Goal: Transaction & Acquisition: Book appointment/travel/reservation

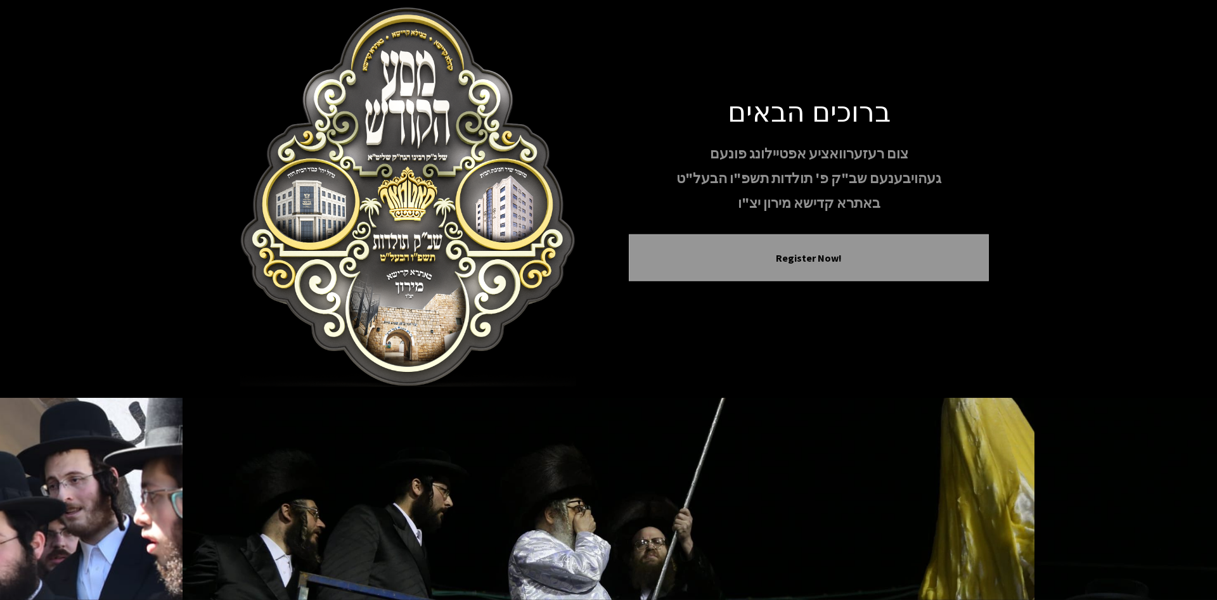
scroll to position [108, 0]
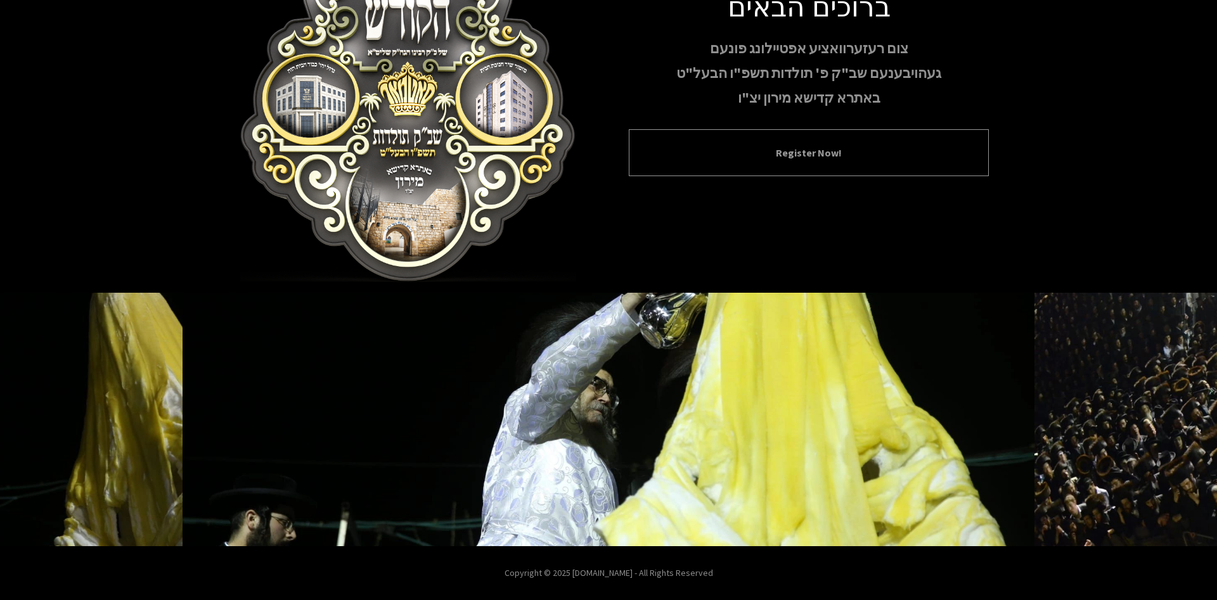
click at [764, 158] on button "Register Now!" at bounding box center [809, 152] width 328 height 15
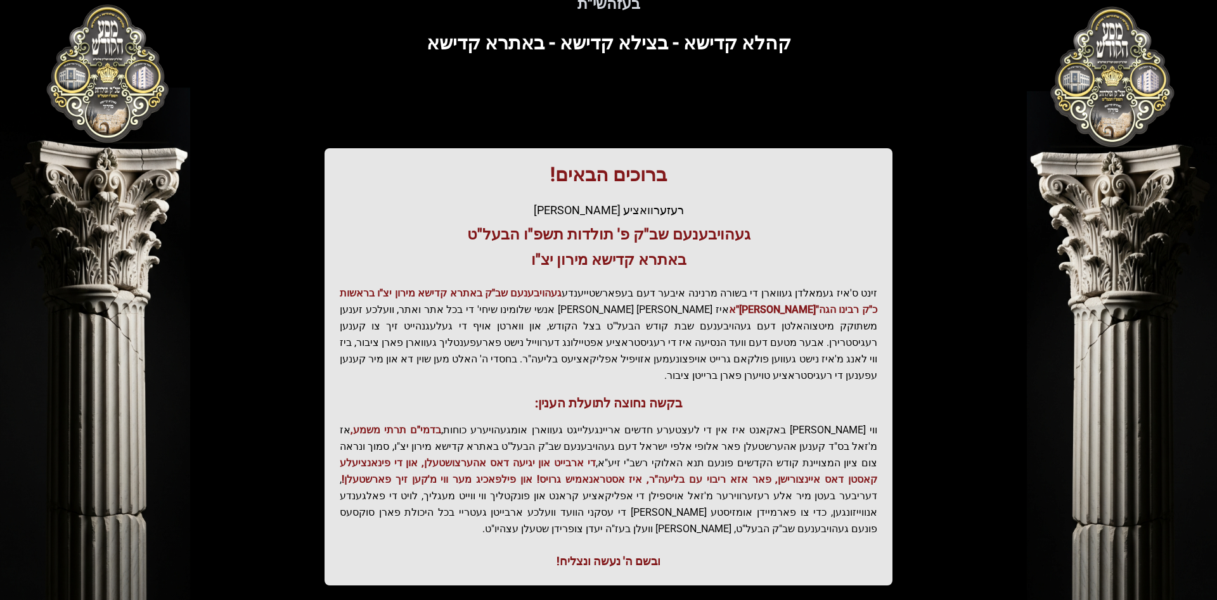
scroll to position [134, 0]
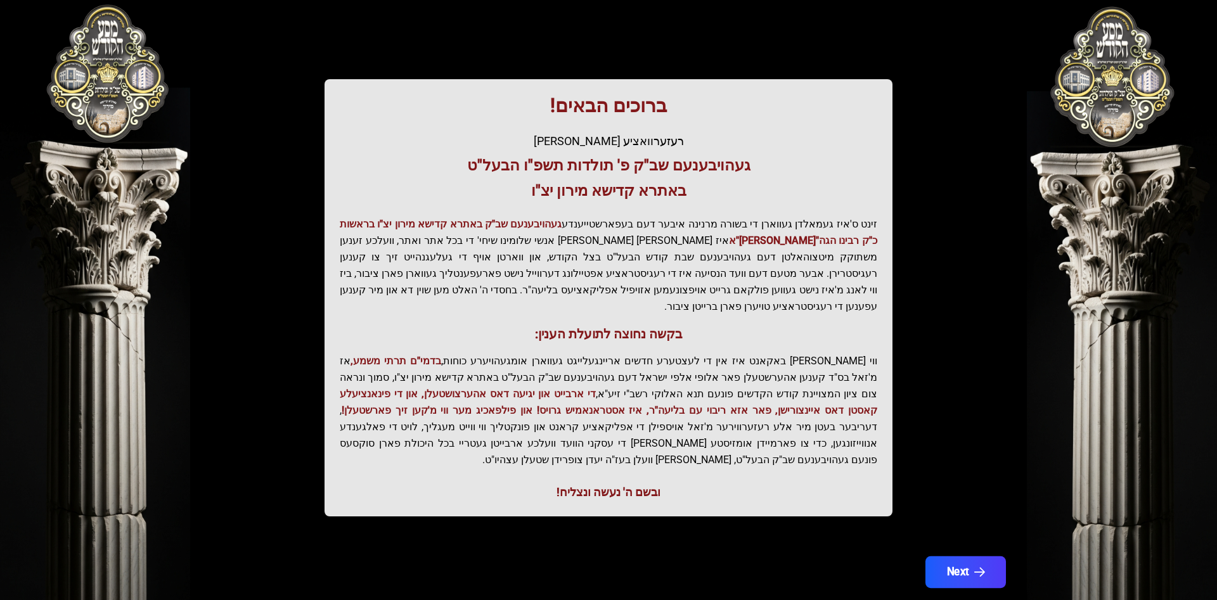
click at [951, 557] on button "Next" at bounding box center [965, 573] width 81 height 32
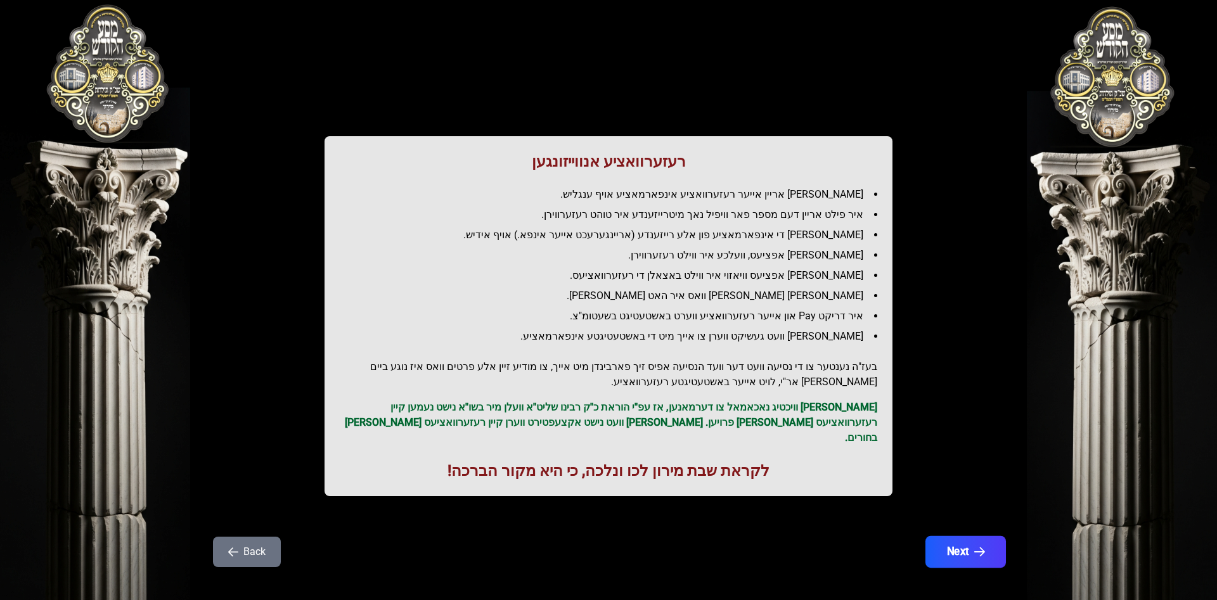
click at [951, 536] on button "Next" at bounding box center [965, 552] width 81 height 32
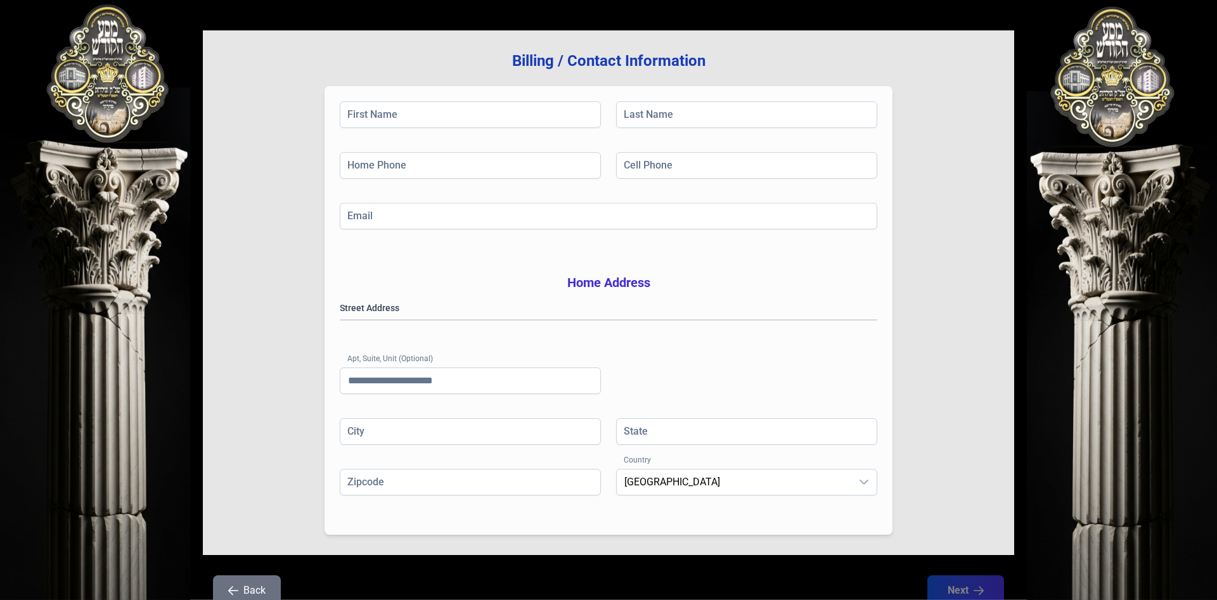
scroll to position [55, 0]
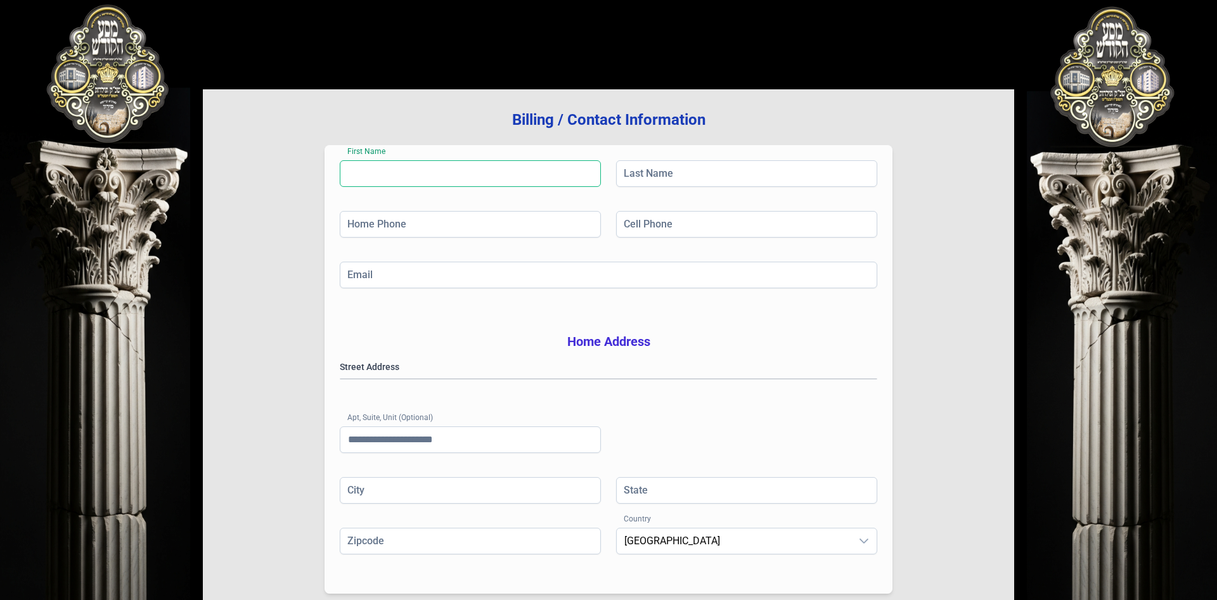
click at [400, 176] on input "First Name" at bounding box center [470, 173] width 261 height 27
click at [642, 179] on input "Last Name" at bounding box center [746, 173] width 261 height 27
drag, startPoint x: 640, startPoint y: 224, endPoint x: 492, endPoint y: 226, distance: 148.4
click at [633, 226] on input "Cell Phone" at bounding box center [746, 224] width 261 height 27
click at [476, 226] on input "Home Phone" at bounding box center [470, 224] width 261 height 27
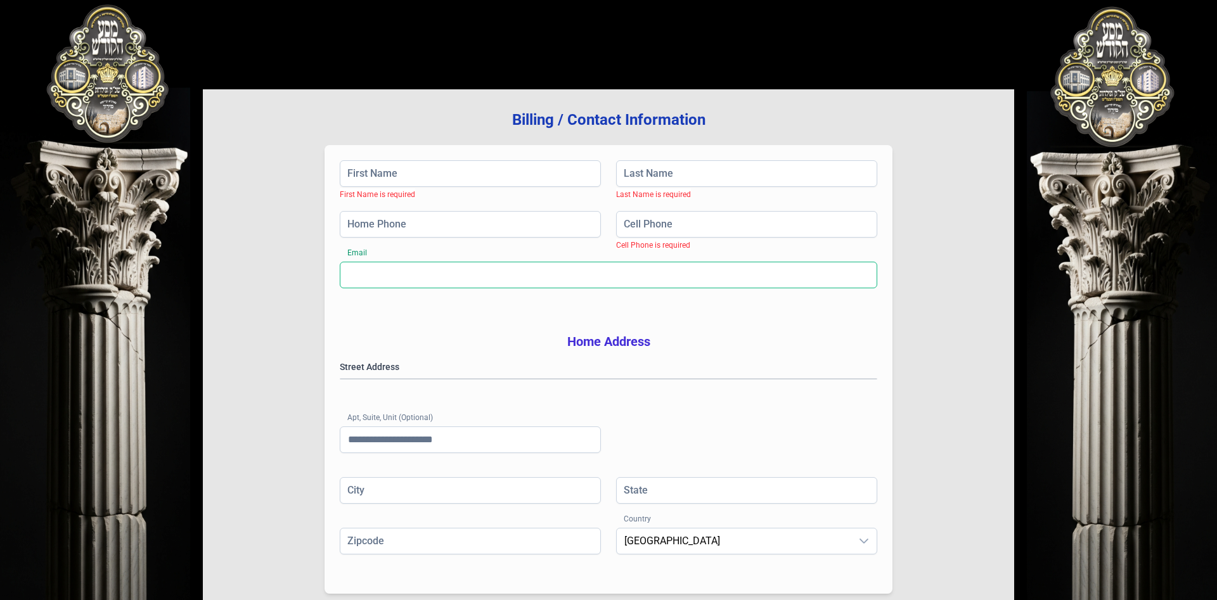
click at [422, 280] on input "Email" at bounding box center [609, 275] width 538 height 27
click at [394, 178] on input "First Name" at bounding box center [470, 173] width 261 height 27
type input "******"
type input "*****"
type input "**********"
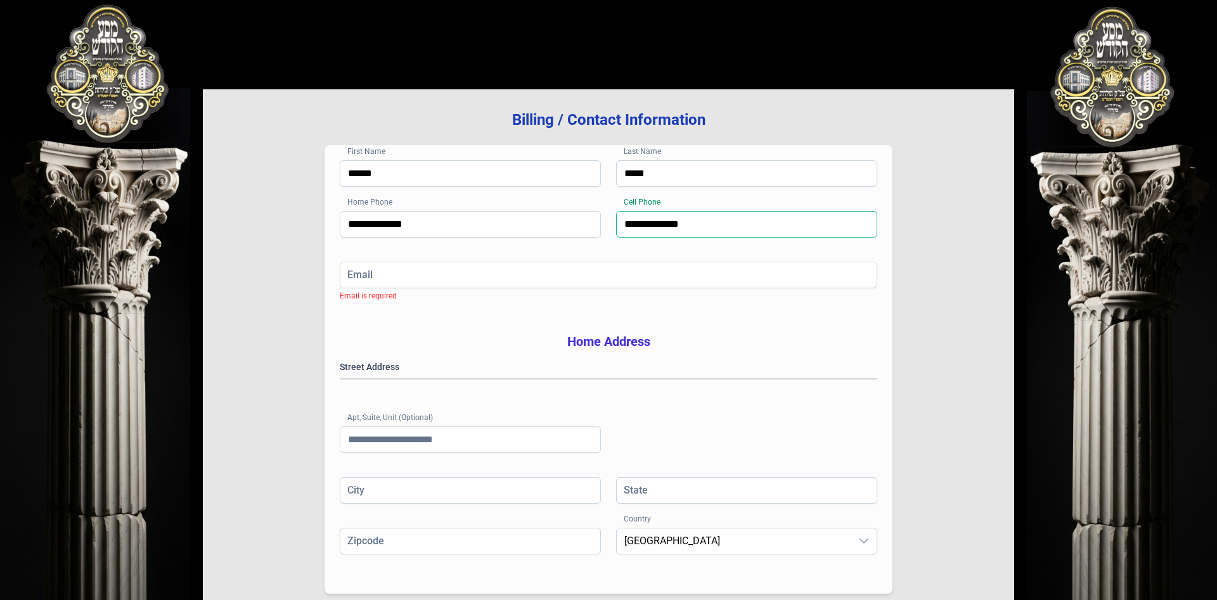
type input "**********"
click at [340, 379] on gmp-place-autocomplete at bounding box center [340, 379] width 0 height 0
type input "******"
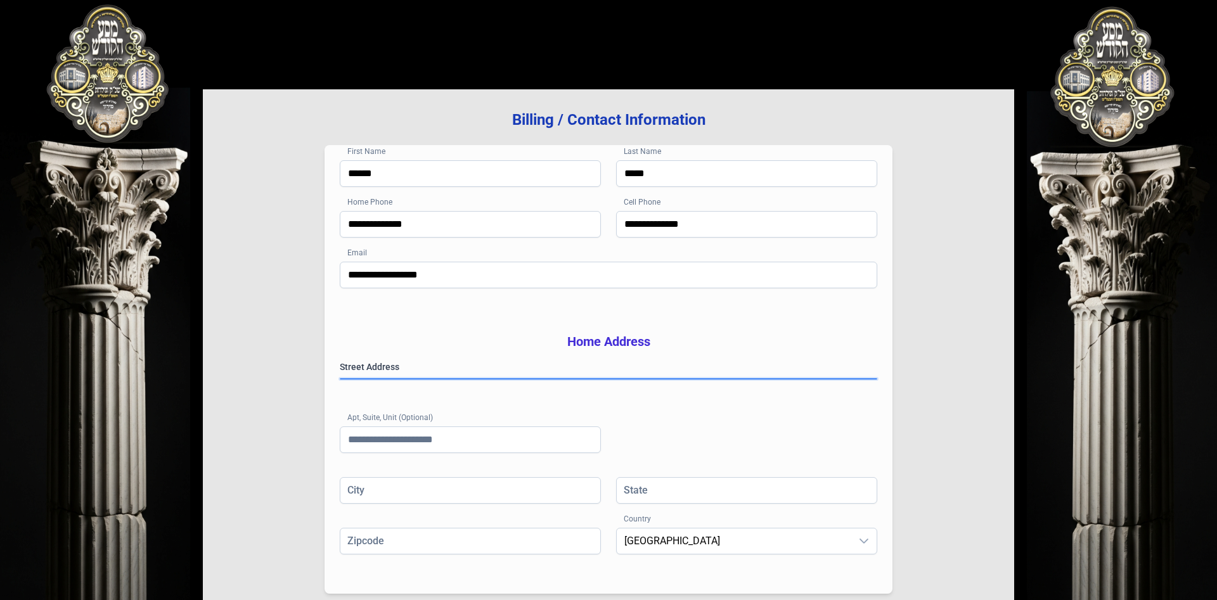
type input "**"
type input "*********"
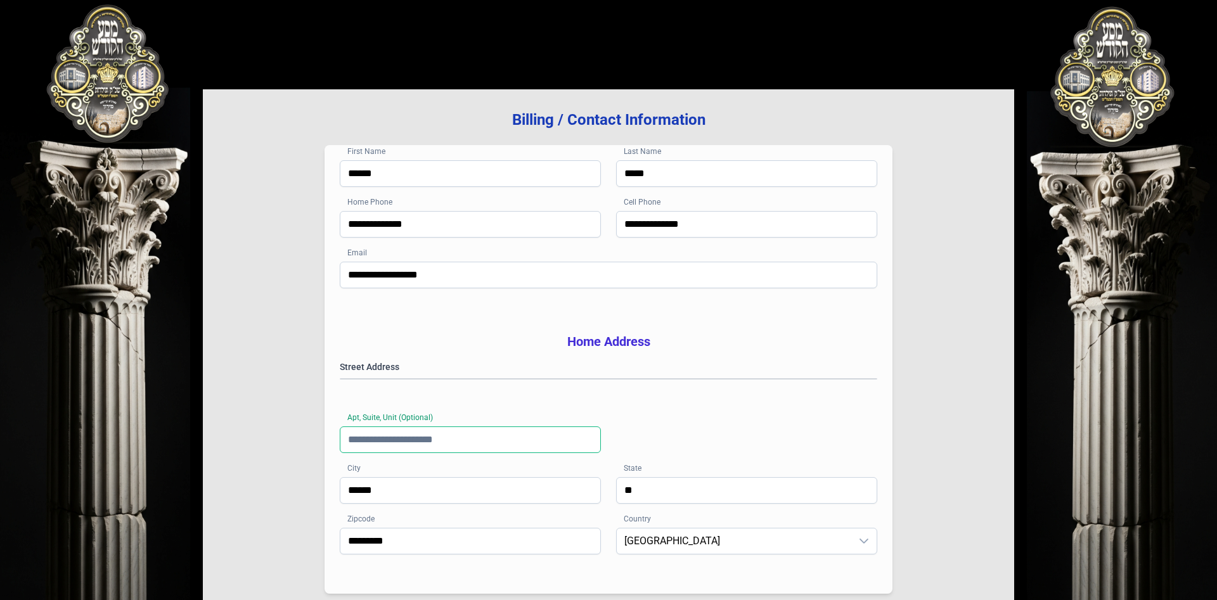
click at [408, 453] on input "Apt, Suite, Unit (Optional)" at bounding box center [470, 440] width 261 height 27
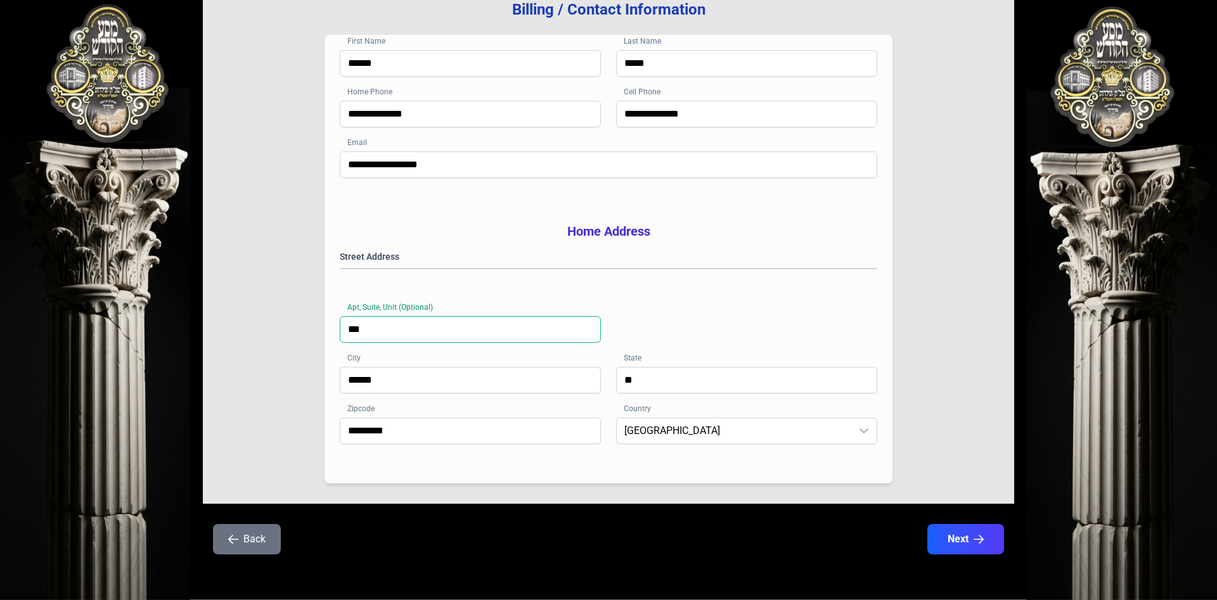
scroll to position [184, 0]
type input "***"
click at [720, 328] on div "**********" at bounding box center [609, 308] width 538 height 117
click at [960, 543] on button "Next" at bounding box center [965, 540] width 81 height 32
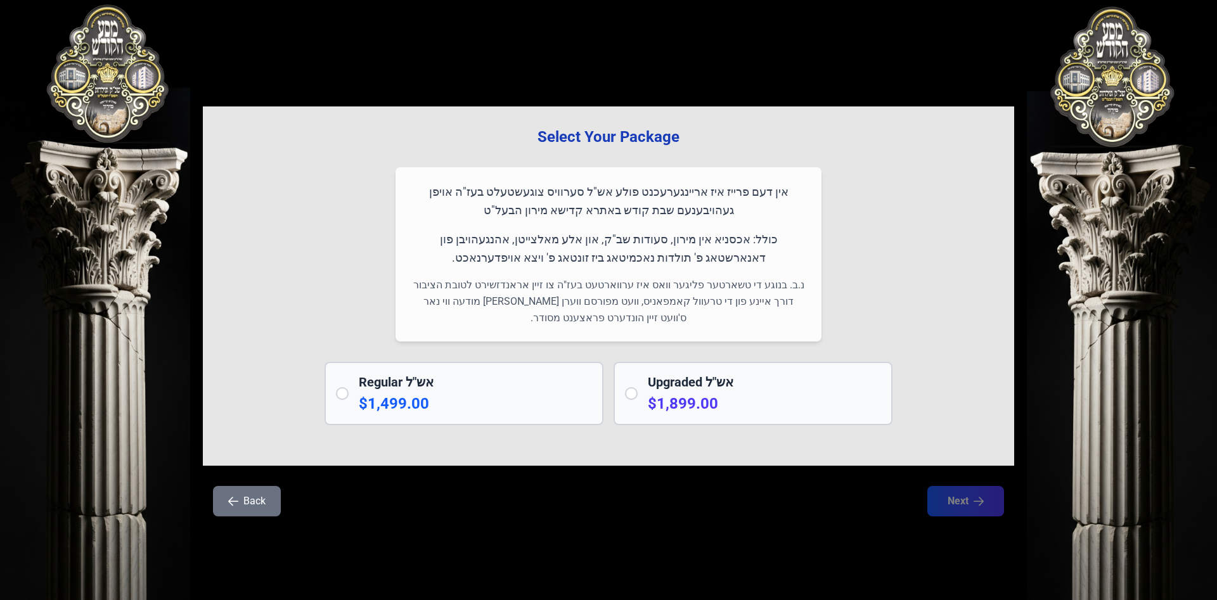
click at [432, 384] on h2 "Regular אש"ל" at bounding box center [475, 382] width 233 height 18
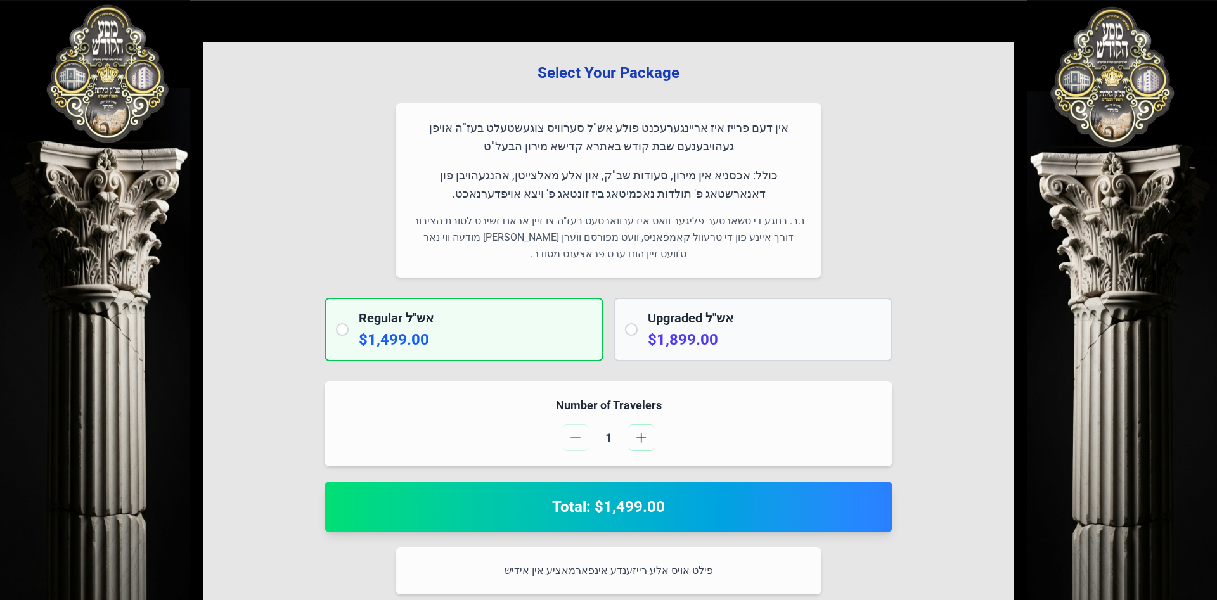
scroll to position [65, 0]
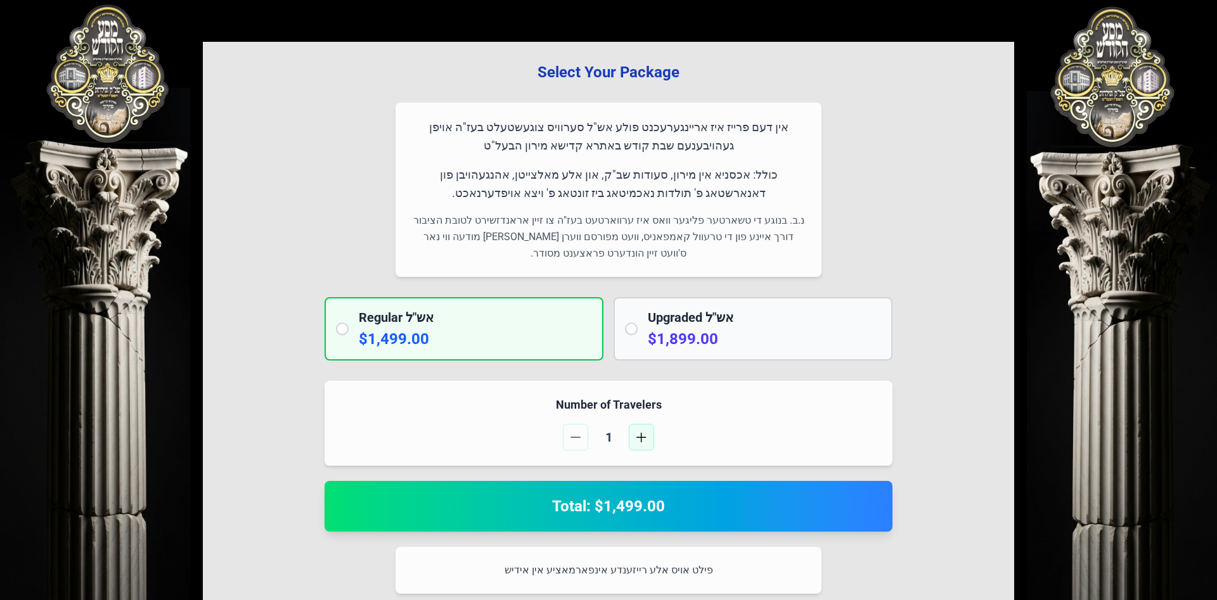
click at [633, 429] on button "button" at bounding box center [641, 437] width 25 height 27
click at [636, 437] on span "button" at bounding box center [641, 437] width 10 height 10
click at [566, 440] on button "button" at bounding box center [575, 437] width 25 height 27
click at [569, 438] on button "button" at bounding box center [575, 437] width 25 height 27
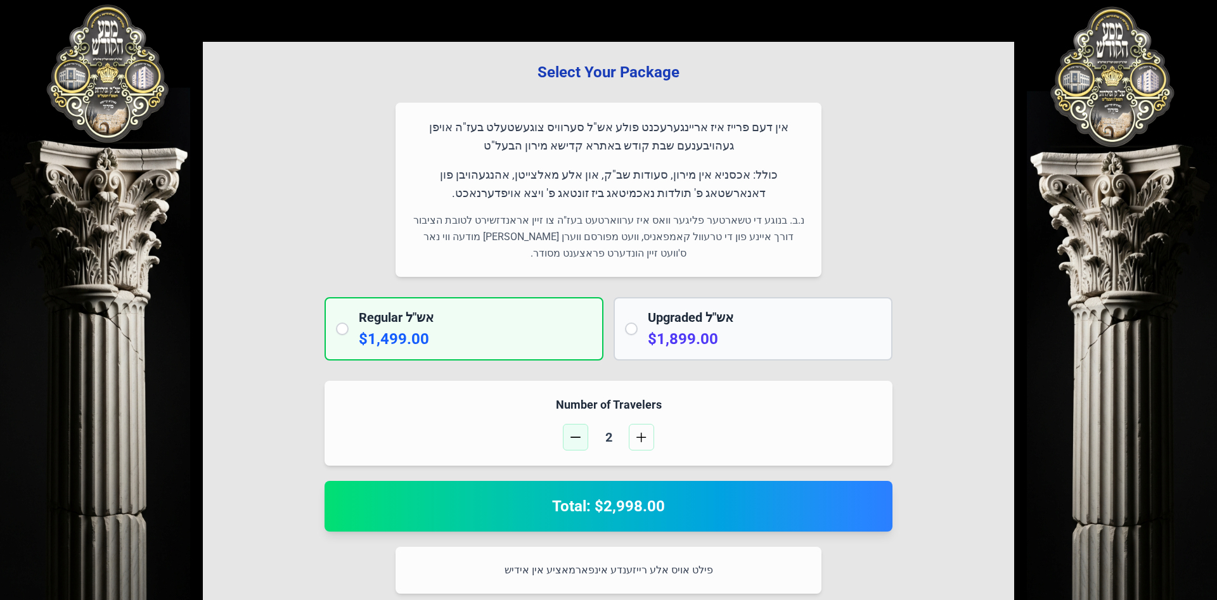
click at [569, 438] on button "button" at bounding box center [575, 437] width 25 height 27
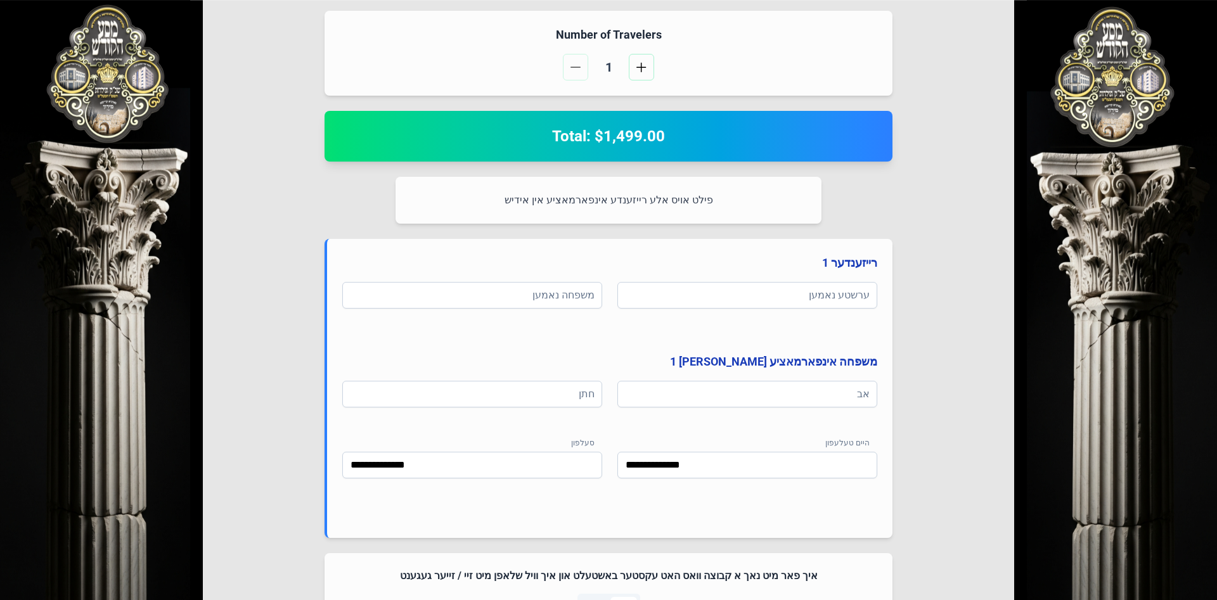
scroll to position [344, 0]
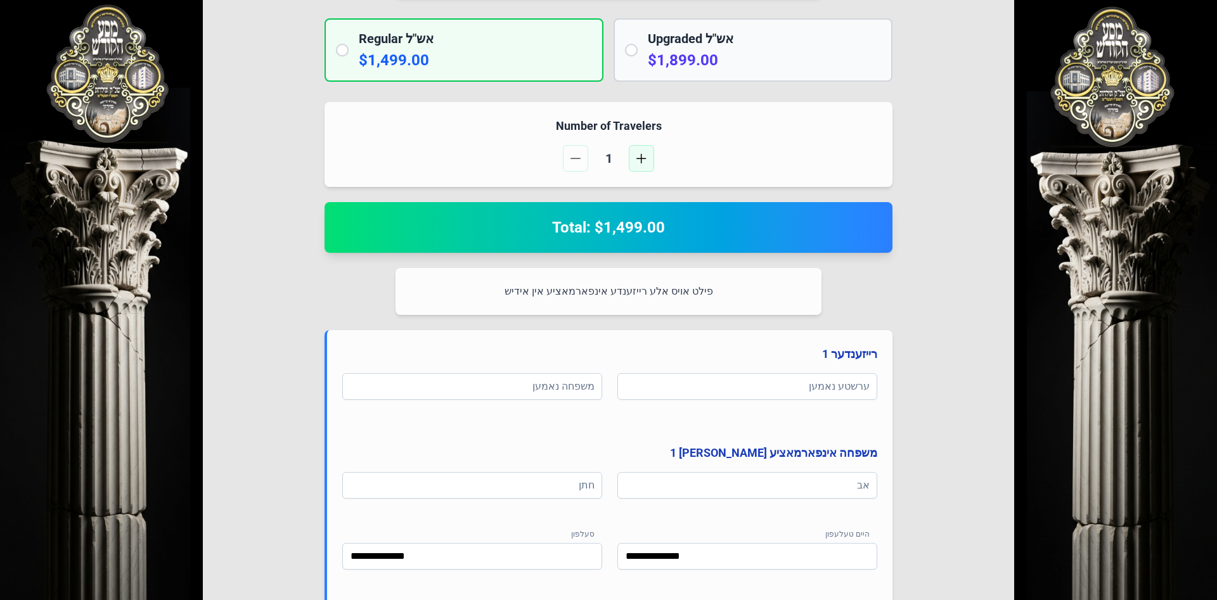
click at [646, 166] on button "button" at bounding box center [641, 158] width 25 height 27
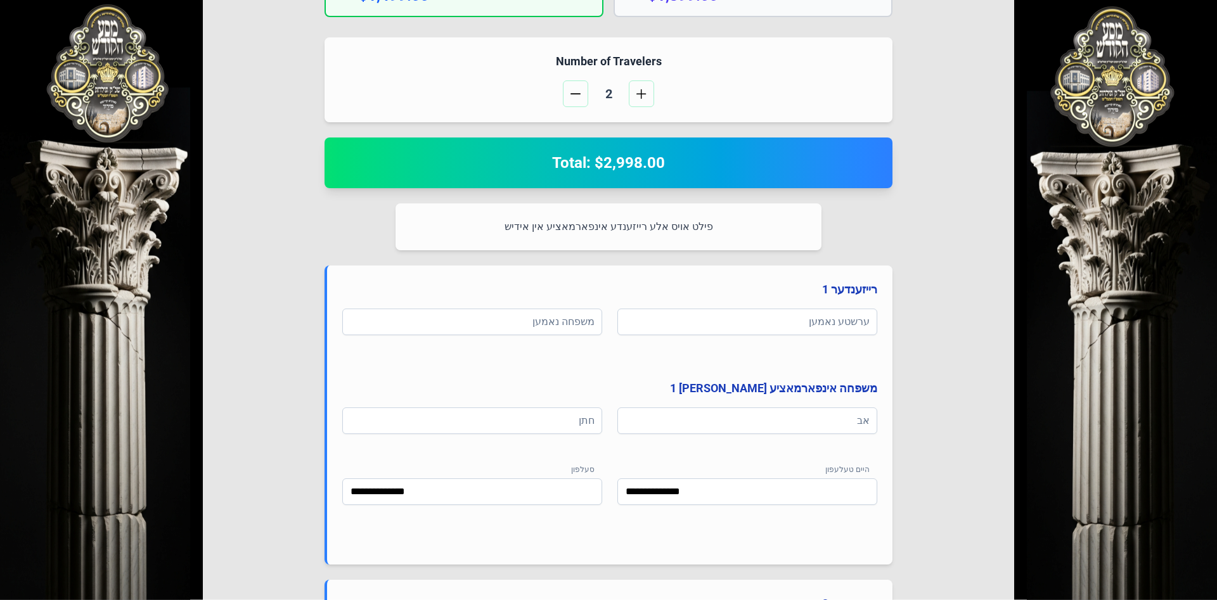
scroll to position [205, 0]
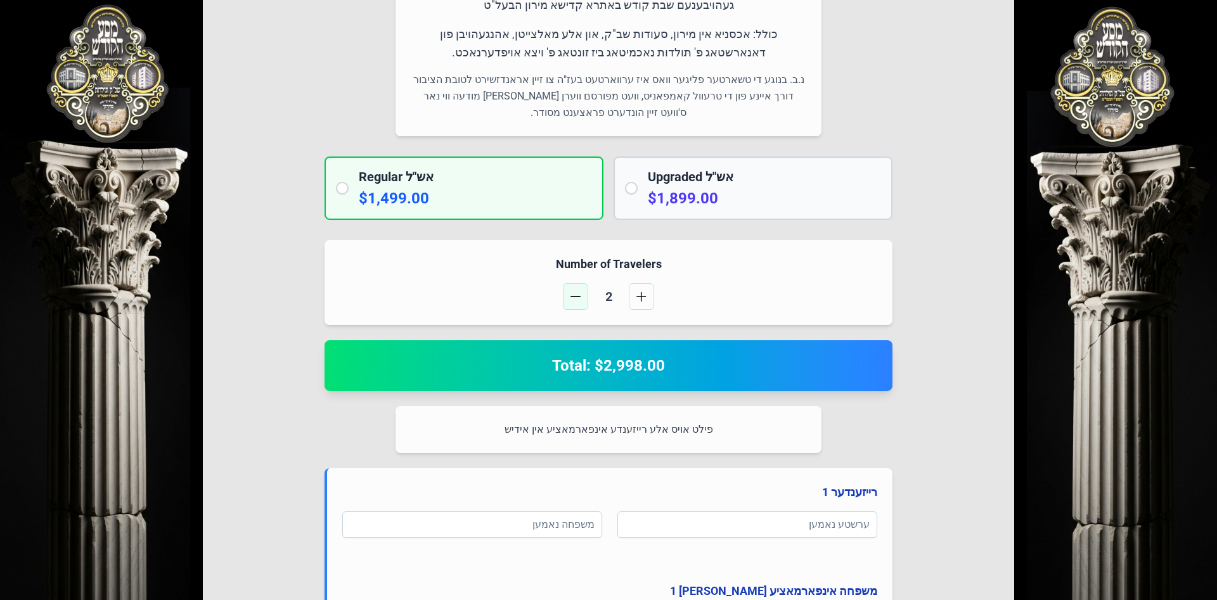
click at [576, 295] on span "button" at bounding box center [575, 297] width 10 height 10
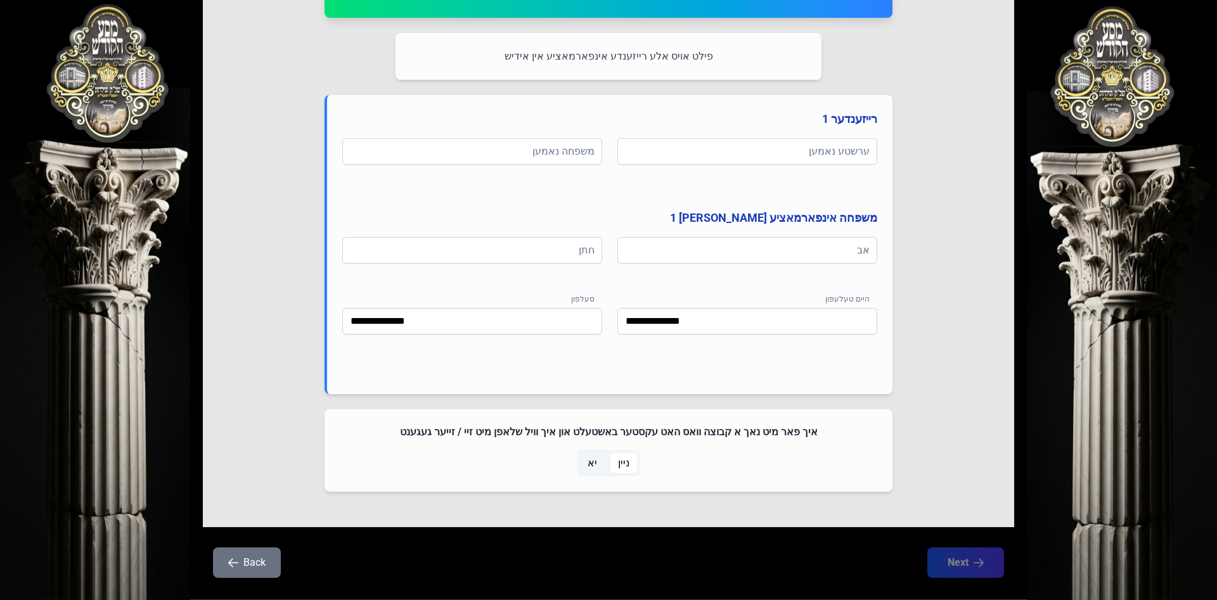
scroll to position [602, 0]
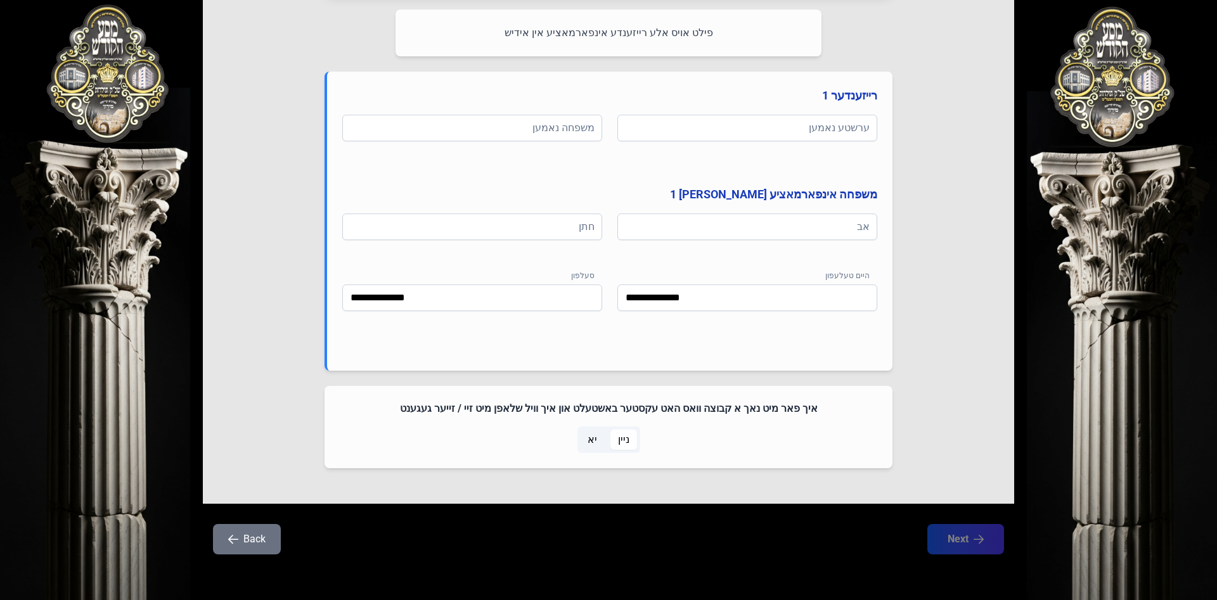
click at [598, 438] on span "יא" at bounding box center [592, 440] width 25 height 20
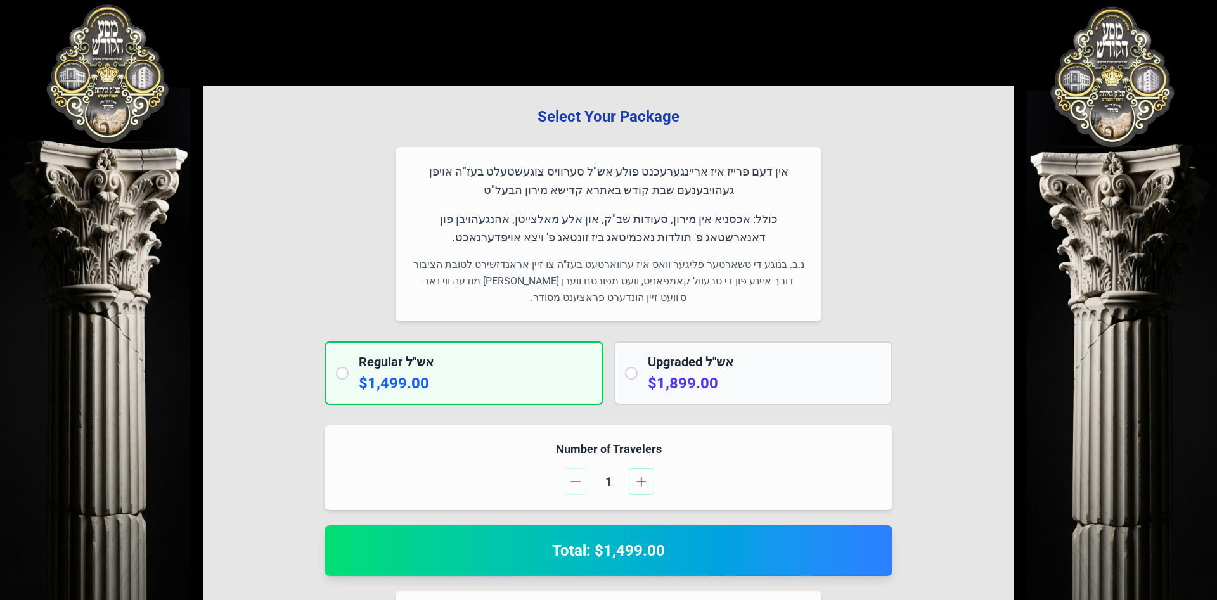
scroll to position [0, 0]
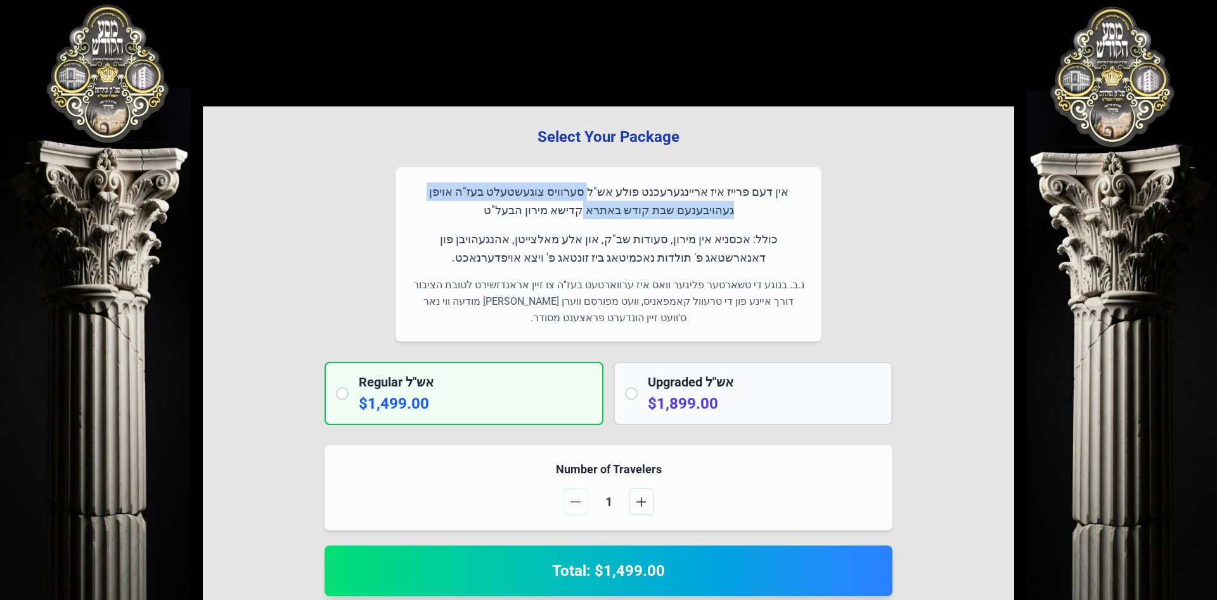
drag, startPoint x: 617, startPoint y: 210, endPoint x: 617, endPoint y: 217, distance: 7.0
click at [617, 217] on p "אין דעם פרייז איז אריינגערעכנט פולע אש"ל סערוויס צוגעשטעלט בעז"ה אויפן געהויבענ…" at bounding box center [609, 201] width 396 height 37
click at [722, 186] on p "אין דעם פרייז איז אריינגערעכנט פולע אש"ל סערוויס צוגעשטעלט בעז"ה אויפן געהויבענ…" at bounding box center [609, 201] width 396 height 37
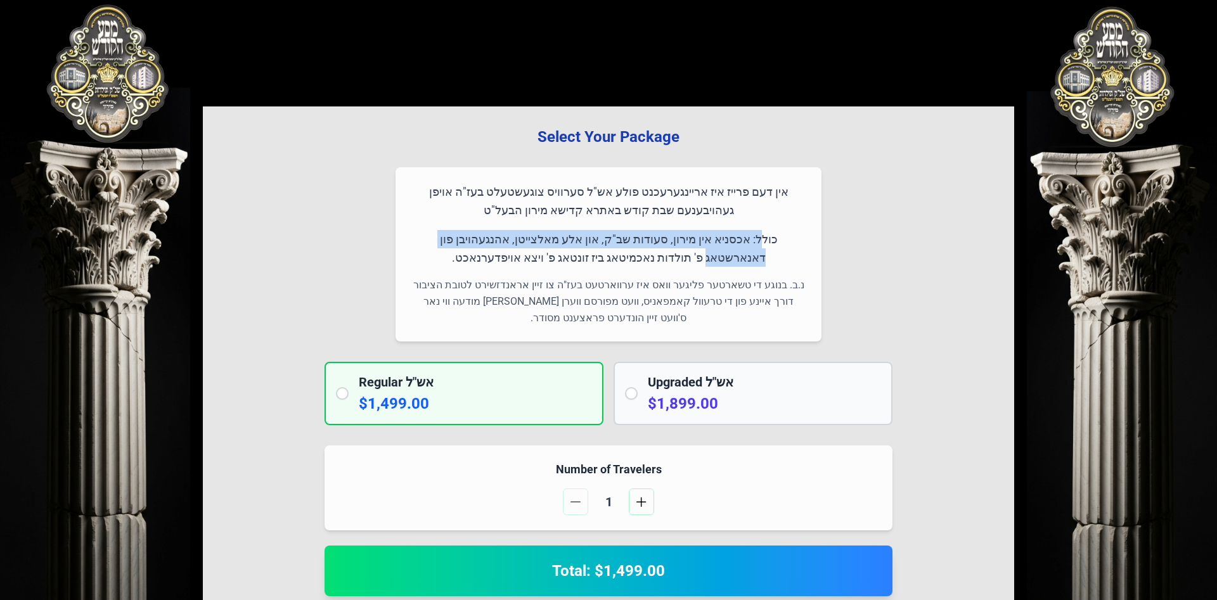
drag, startPoint x: 785, startPoint y: 242, endPoint x: 435, endPoint y: 240, distance: 350.5
click at [435, 240] on p "כולל: אכסניא אין מירון, סעודות שב"ק, און אלע מאלצייטן, אהנגעהויבן פון דאנארשטאג…" at bounding box center [609, 248] width 396 height 37
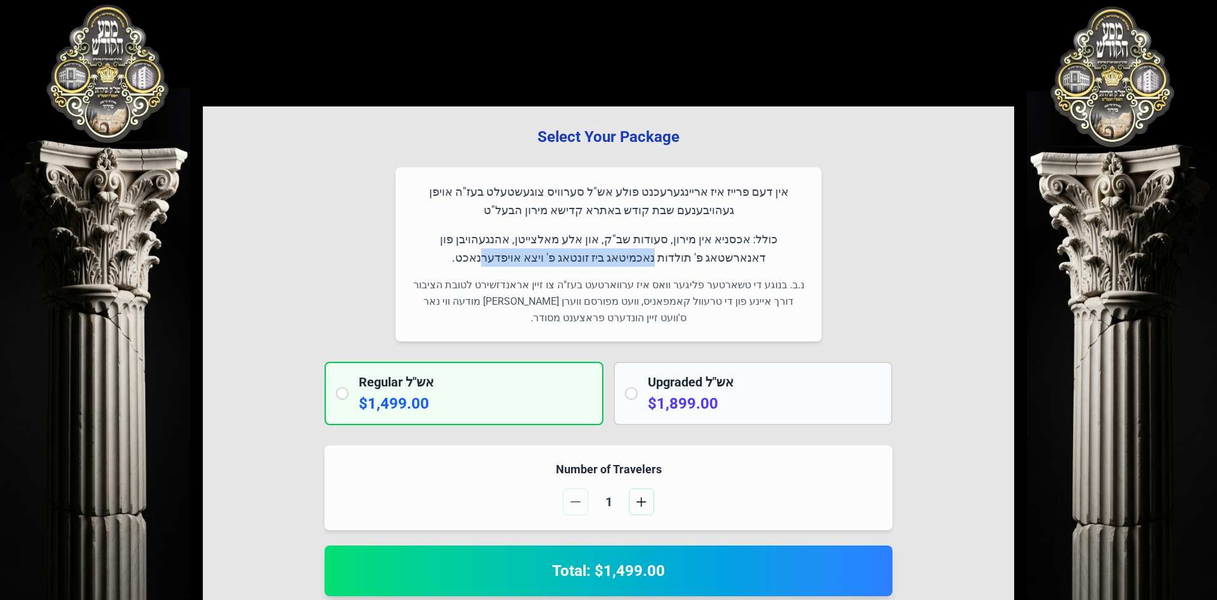
drag, startPoint x: 687, startPoint y: 262, endPoint x: 531, endPoint y: 261, distance: 156.6
click at [531, 261] on p "כולל: אכסניא אין מירון, סעודות שב"ק, און אלע מאלצייטן, אהנגעהויבן פון דאנארשטאג…" at bounding box center [609, 248] width 396 height 37
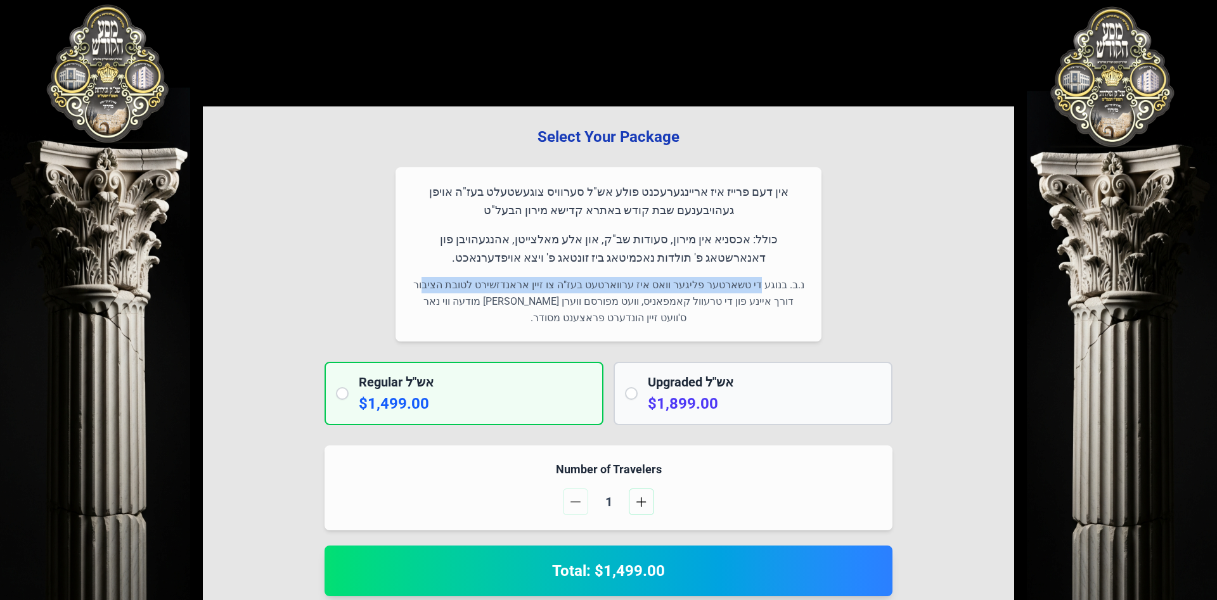
drag, startPoint x: 763, startPoint y: 288, endPoint x: 450, endPoint y: 285, distance: 312.5
click at [450, 285] on p "נ.ב. בנוגע די טשארטער פליגער וואס איז ערווארטעט בעז"ה צו זיין אראנדזשירט לטובת …" at bounding box center [609, 301] width 396 height 49
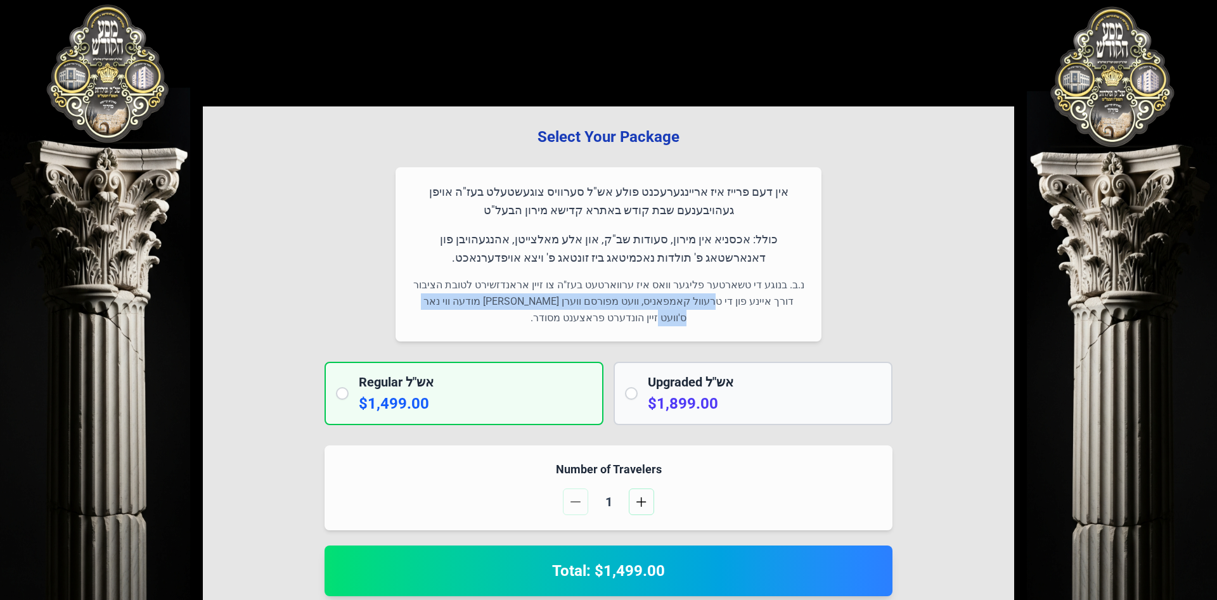
drag, startPoint x: 747, startPoint y: 297, endPoint x: 467, endPoint y: 300, distance: 280.8
click at [463, 301] on p "נ.ב. בנוגע די טשארטער פליגער וואס איז ערווארטעט בעז"ה צו זיין אראנדזשירט לטובת …" at bounding box center [609, 301] width 396 height 49
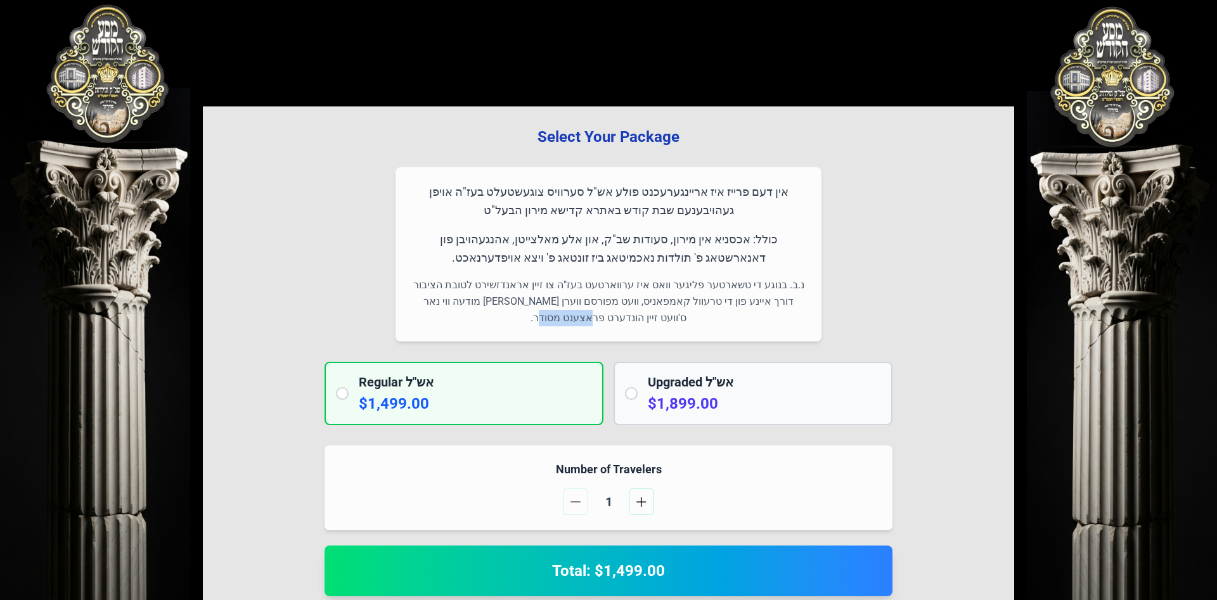
drag, startPoint x: 621, startPoint y: 314, endPoint x: 566, endPoint y: 314, distance: 54.5
click at [566, 314] on p "נ.ב. בנוגע די טשארטער פליגער וואס איז ערווארטעט בעז"ה צו זיין אראנדזשירט לטובת …" at bounding box center [609, 301] width 396 height 49
click at [547, 298] on p "נ.ב. בנוגע די טשארטער פליגער וואס איז ערווארטעט בעז"ה צו זיין אראנדזשירט לטובת …" at bounding box center [609, 301] width 396 height 49
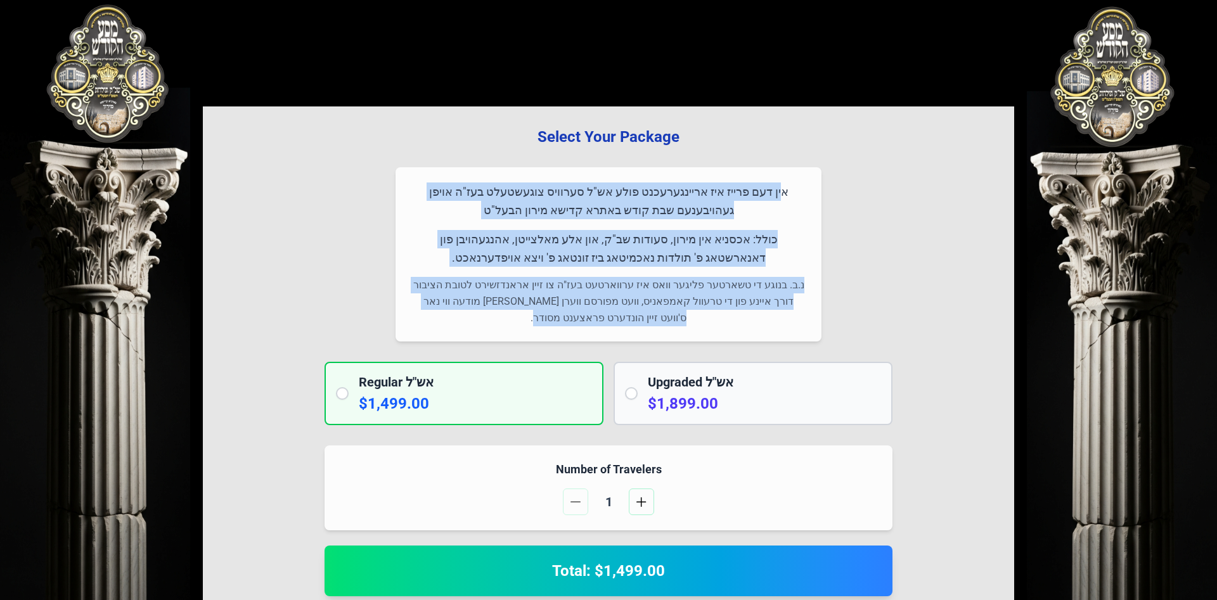
drag, startPoint x: 809, startPoint y: 186, endPoint x: 520, endPoint y: 332, distance: 323.7
click at [520, 332] on div "אין דעם פרייז איז אריינגערעכנט פולע אש"ל סערוויס צוגעשטעלט בעז"ה אויפן געהויבענ…" at bounding box center [609, 254] width 426 height 174
click at [536, 320] on p "נ.ב. בנוגע די טשארטער פליגער וואס איז ערווארטעט בעז"ה צו זיין אראנדזשירט לטובת …" at bounding box center [609, 301] width 396 height 49
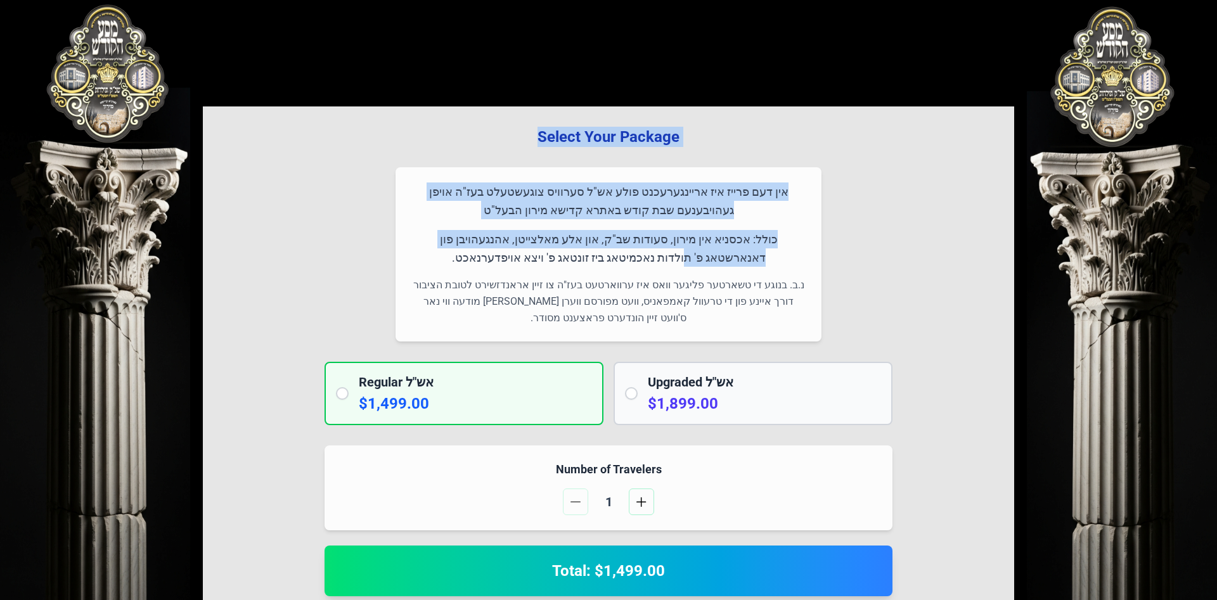
drag, startPoint x: 41, startPoint y: 68, endPoint x: 129, endPoint y: 226, distance: 180.8
drag, startPoint x: 396, startPoint y: 219, endPoint x: 425, endPoint y: 268, distance: 57.4
click at [396, 219] on div "אין דעם פרייז איז אריינגערעכנט פולע אש"ל סערוויס צוגעשטעלט בעז"ה אויפן געהויבענ…" at bounding box center [609, 254] width 426 height 174
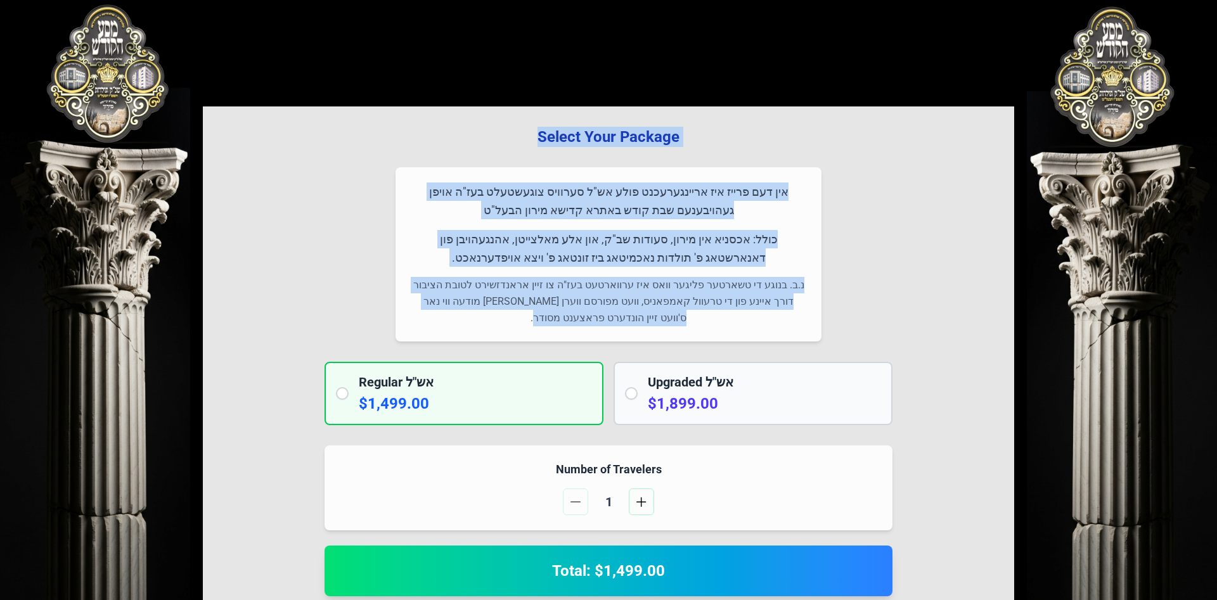
drag, startPoint x: 551, startPoint y: 338, endPoint x: 439, endPoint y: 139, distance: 227.9
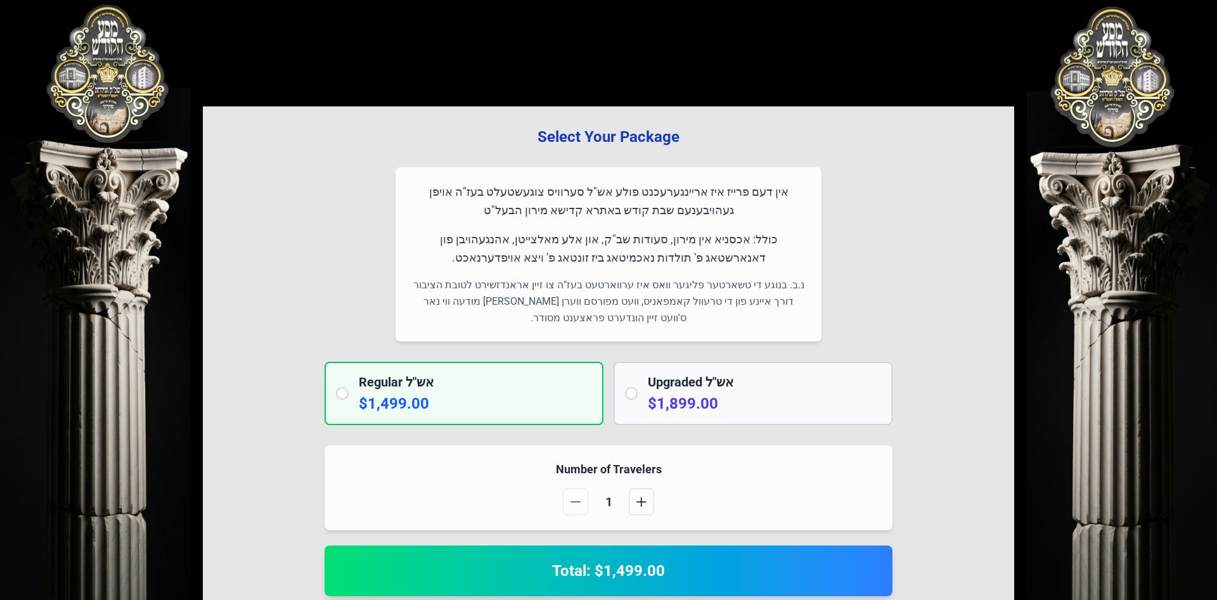
click at [439, 139] on h3 "Select Your Package" at bounding box center [608, 137] width 771 height 20
drag, startPoint x: 439, startPoint y: 139, endPoint x: 844, endPoint y: 430, distance: 498.9
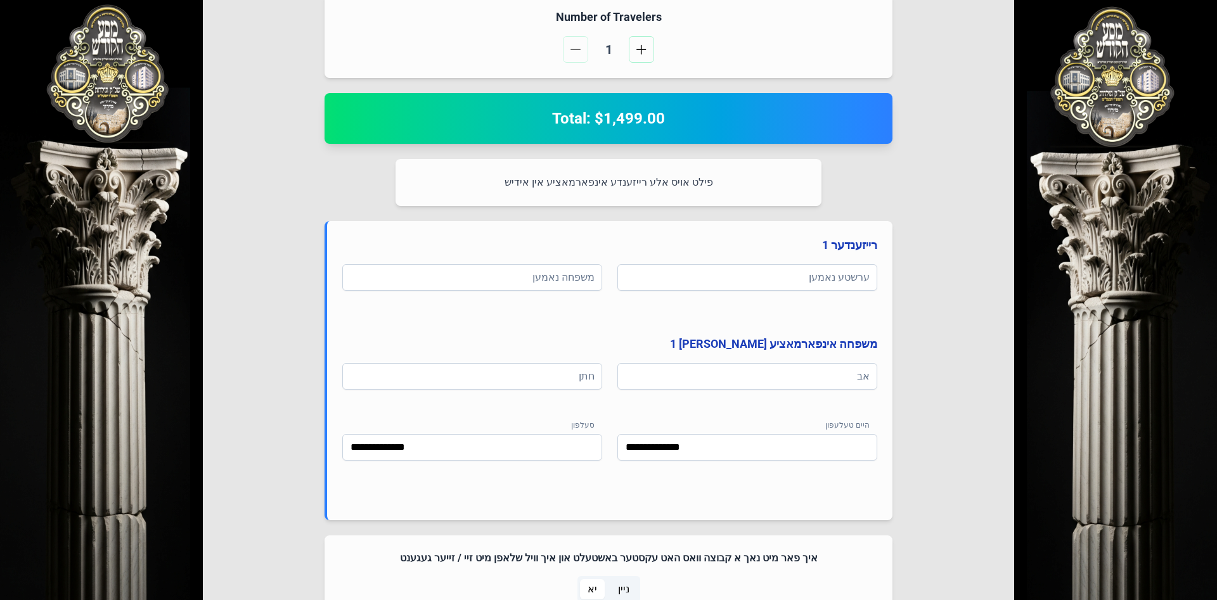
scroll to position [699, 0]
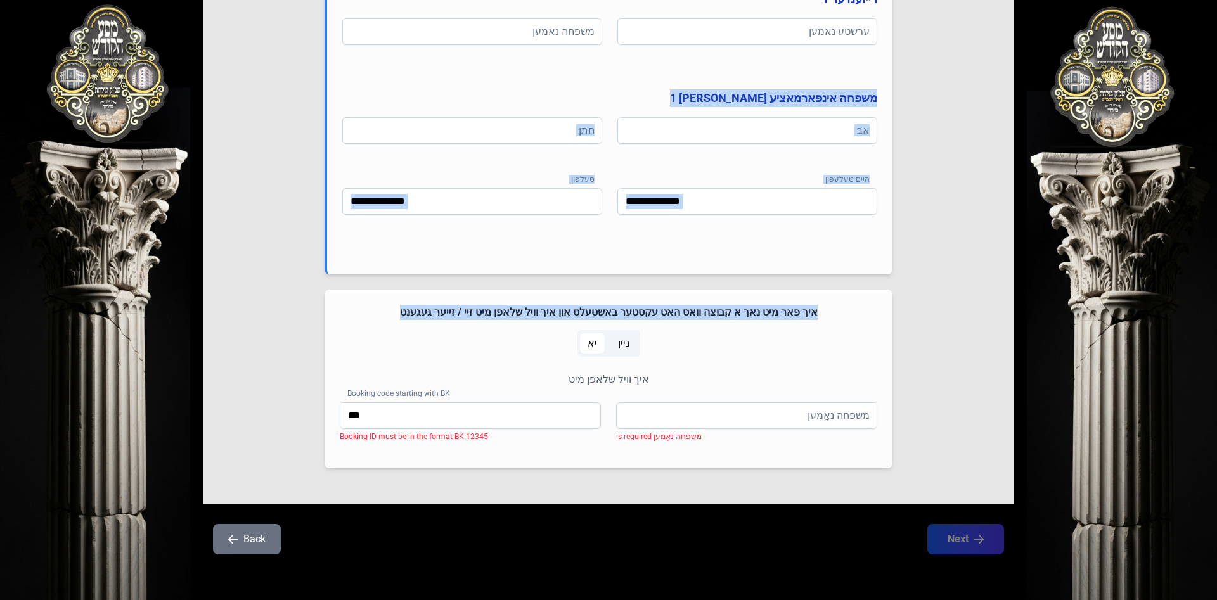
drag, startPoint x: 688, startPoint y: 493, endPoint x: 506, endPoint y: 48, distance: 481.0
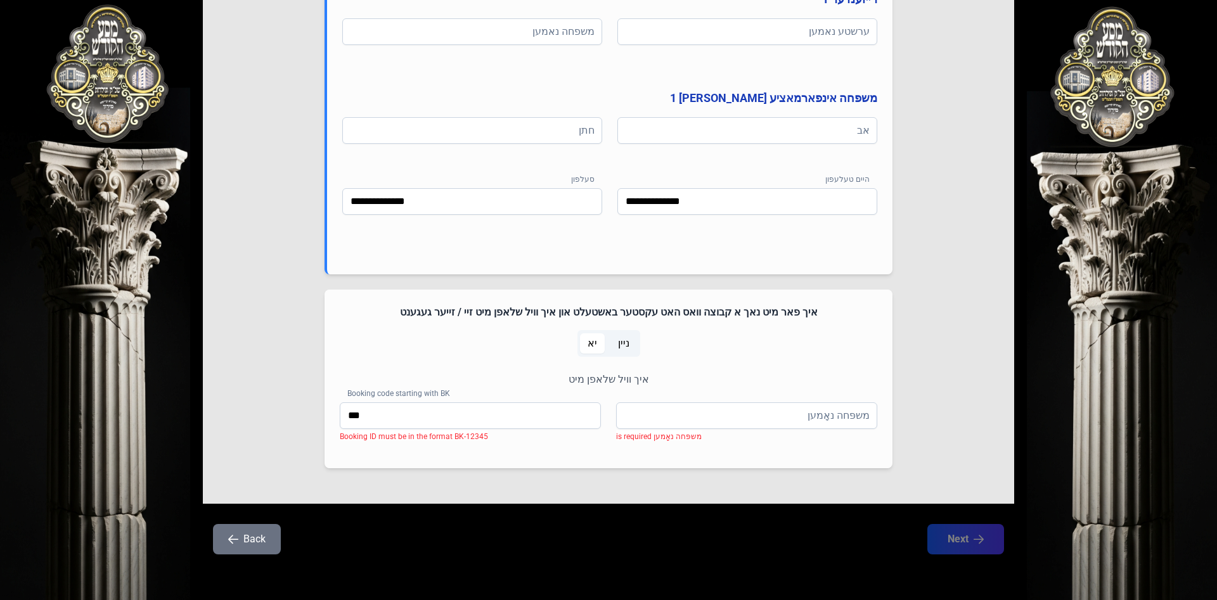
click at [567, 446] on div "משפּחה נאָמען משפּחה נאָמען is required Booking code starting with BK *** Booki…" at bounding box center [609, 428] width 538 height 51
drag, startPoint x: 306, startPoint y: 381, endPoint x: 813, endPoint y: 473, distance: 515.4
drag, startPoint x: 709, startPoint y: 502, endPoint x: 695, endPoint y: 498, distance: 14.5
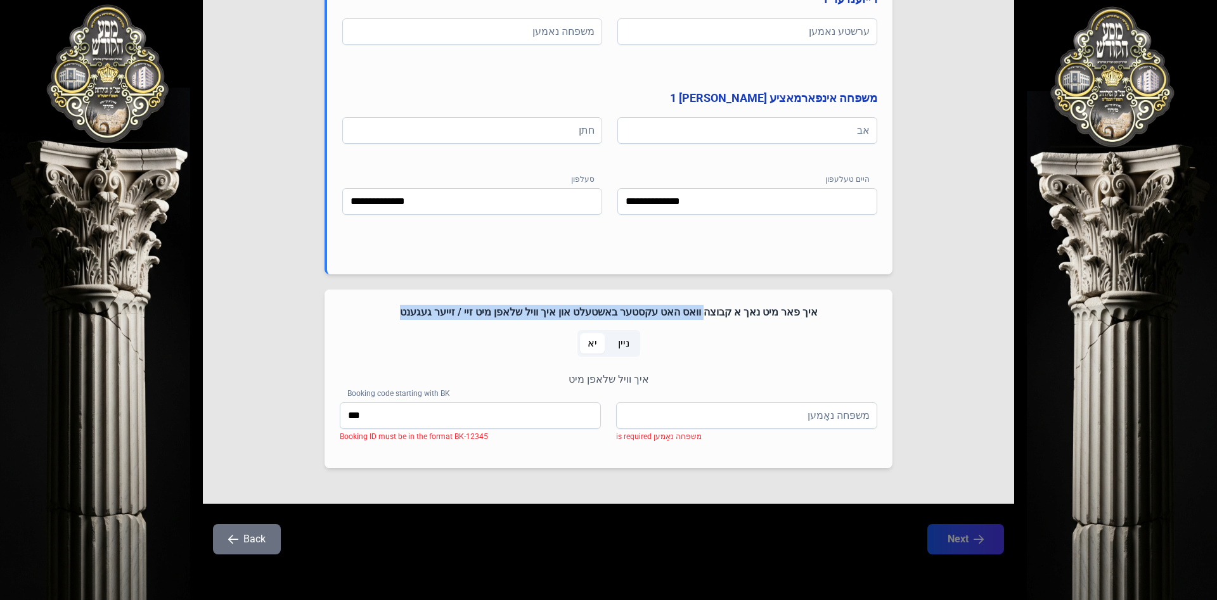
drag, startPoint x: 588, startPoint y: 468, endPoint x: 702, endPoint y: 312, distance: 193.4
click at [596, 446] on div "משפּחה נאָמען משפּחה נאָמען is required Booking code starting with BK *** Booki…" at bounding box center [609, 428] width 538 height 51
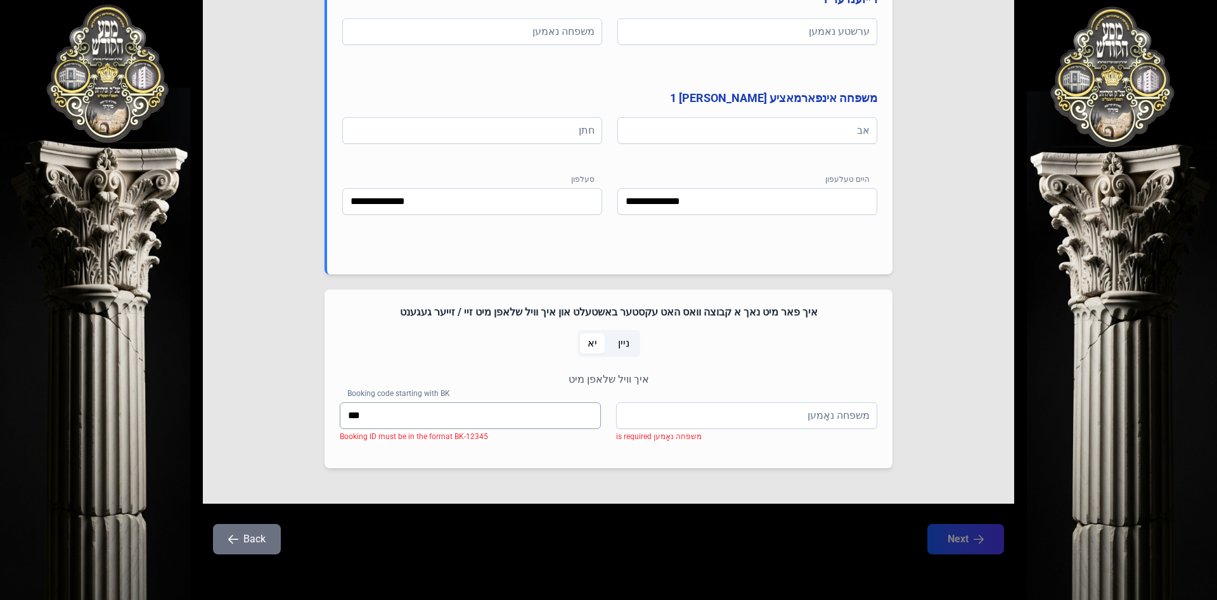
drag, startPoint x: 334, startPoint y: 444, endPoint x: 489, endPoint y: 426, distance: 156.3
click at [489, 426] on div "איך פאר מיט נאך א קבוצה וואס האט עקסטער באשטעלט און איך וויל שלאפן מיט זיי / זי…" at bounding box center [609, 379] width 568 height 179
click at [493, 436] on div "משפּחה נאָמען משפּחה נאָמען is required Booking code starting with BK *** Booki…" at bounding box center [609, 428] width 538 height 51
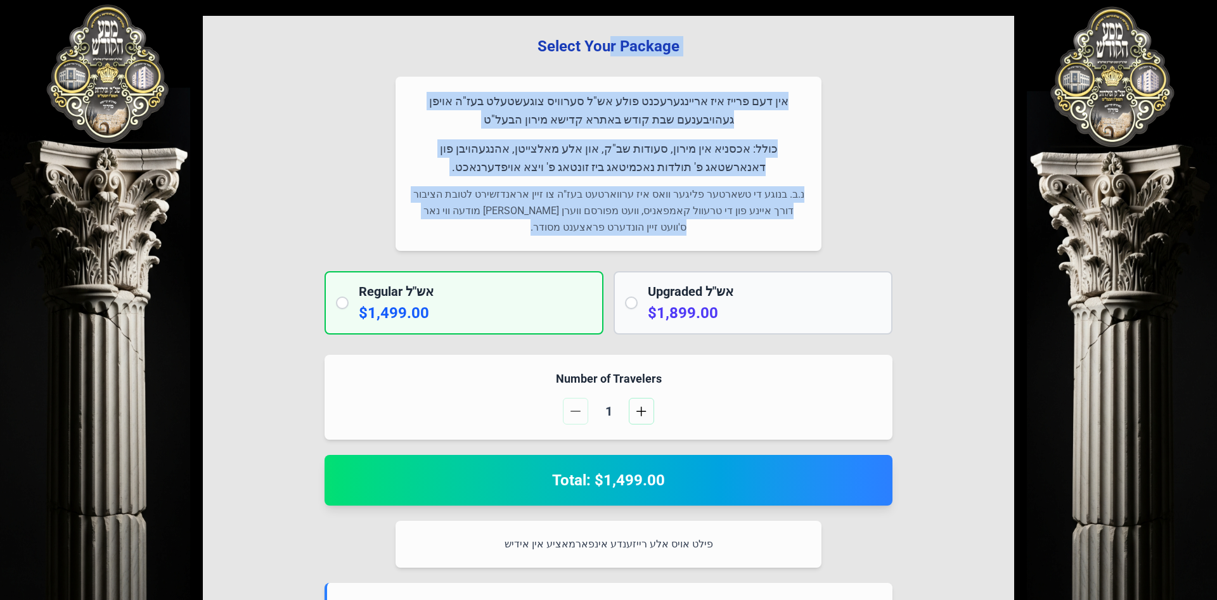
scroll to position [0, 0]
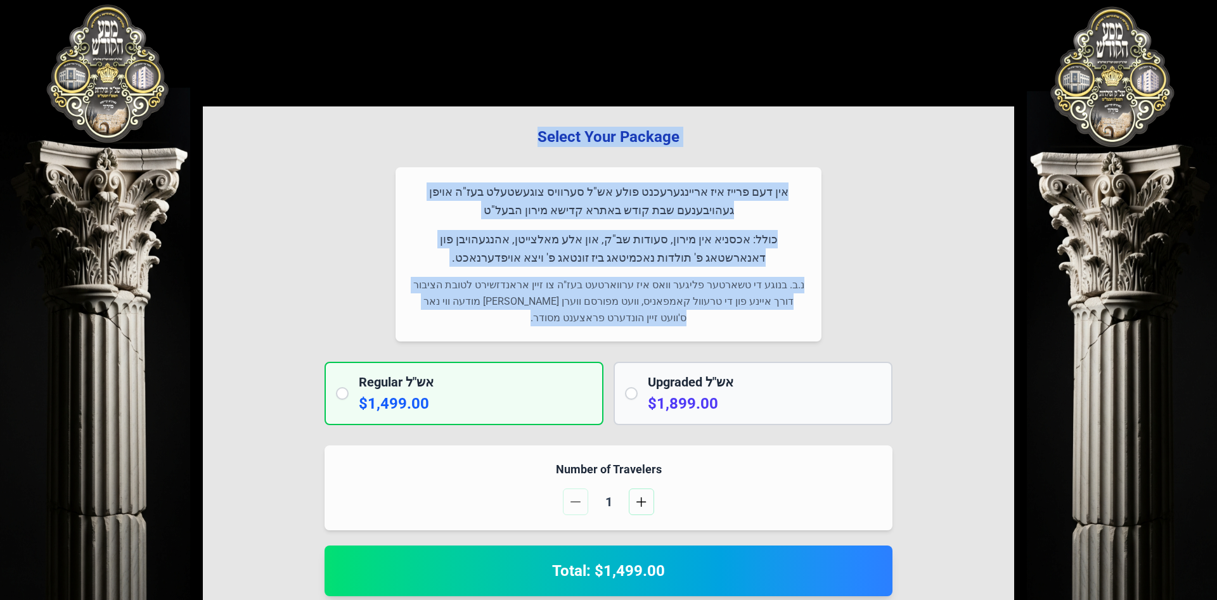
drag, startPoint x: 485, startPoint y: 439, endPoint x: 418, endPoint y: 112, distance: 333.9
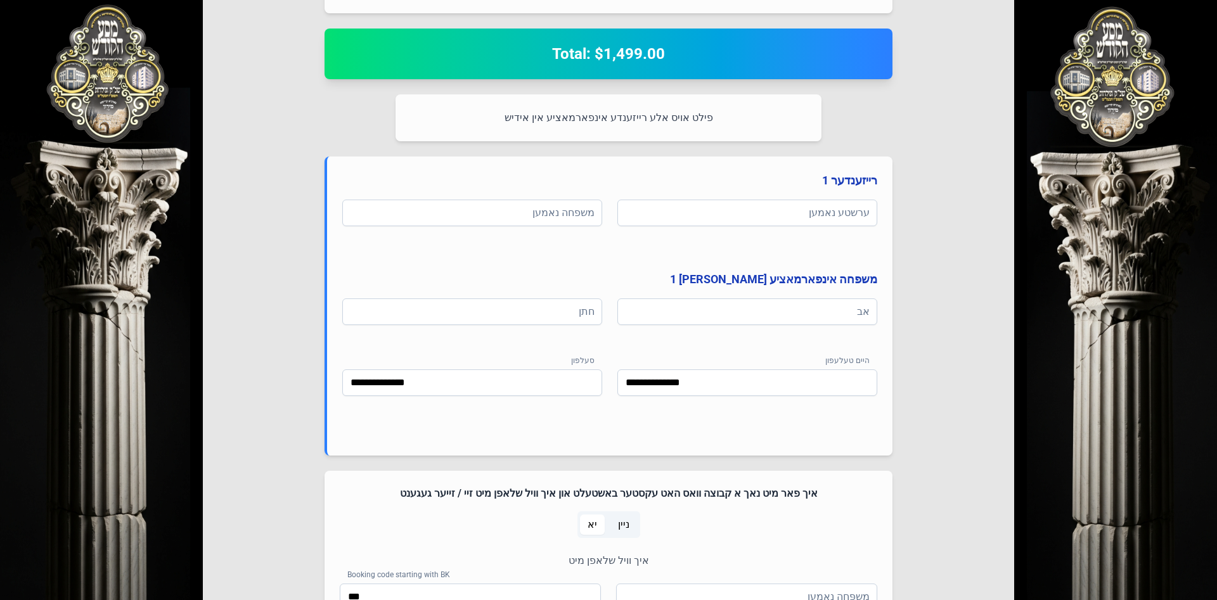
scroll to position [699, 0]
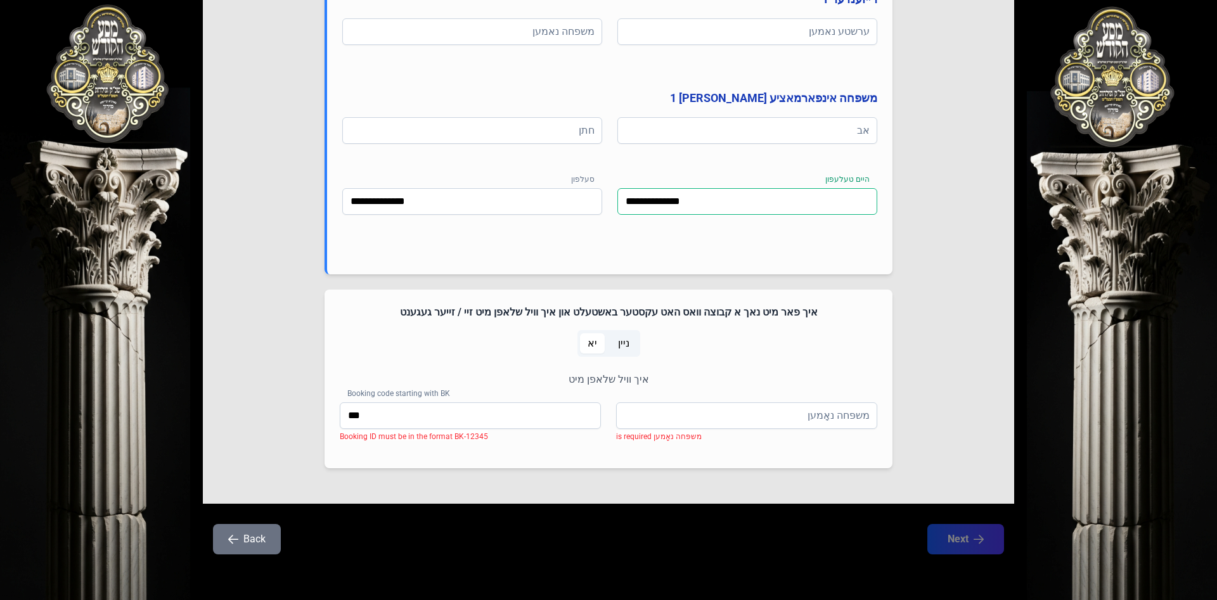
click at [673, 204] on input "**********" at bounding box center [747, 201] width 260 height 27
click at [622, 349] on span "ניין" at bounding box center [623, 343] width 11 height 15
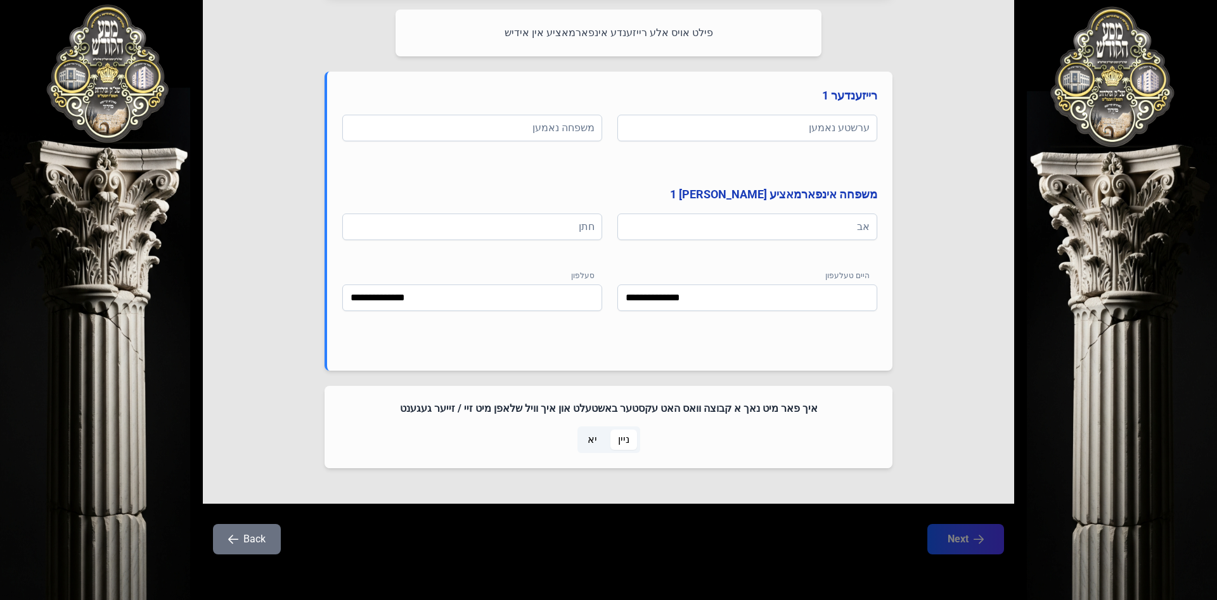
click at [587, 444] on span "יא" at bounding box center [592, 440] width 25 height 20
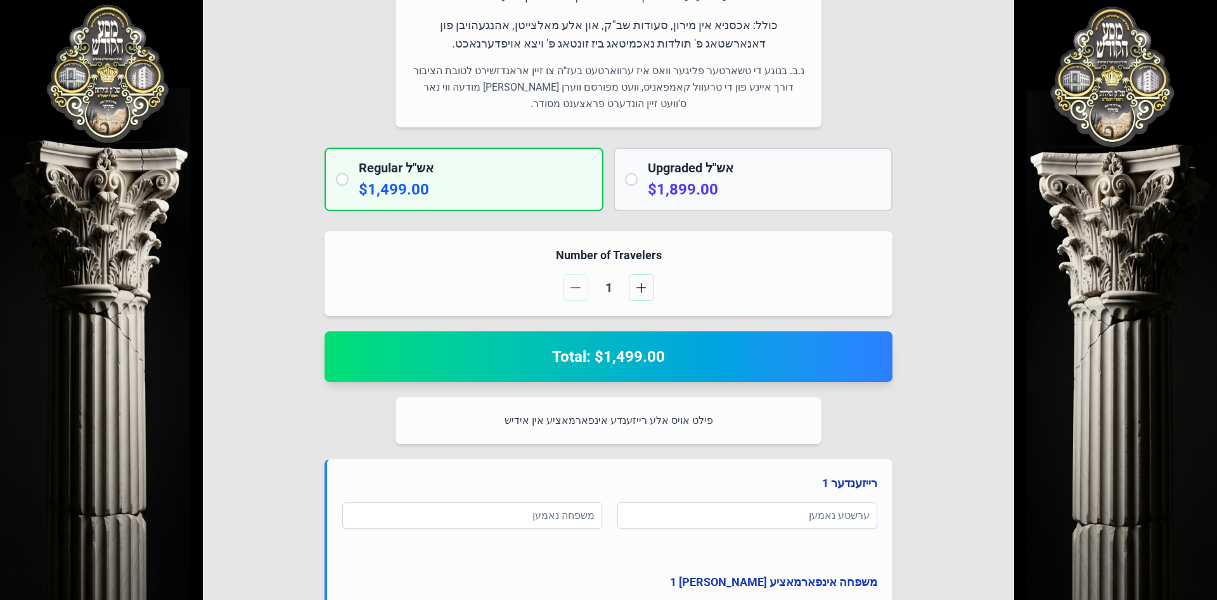
scroll to position [0, 0]
